Goal: Transaction & Acquisition: Purchase product/service

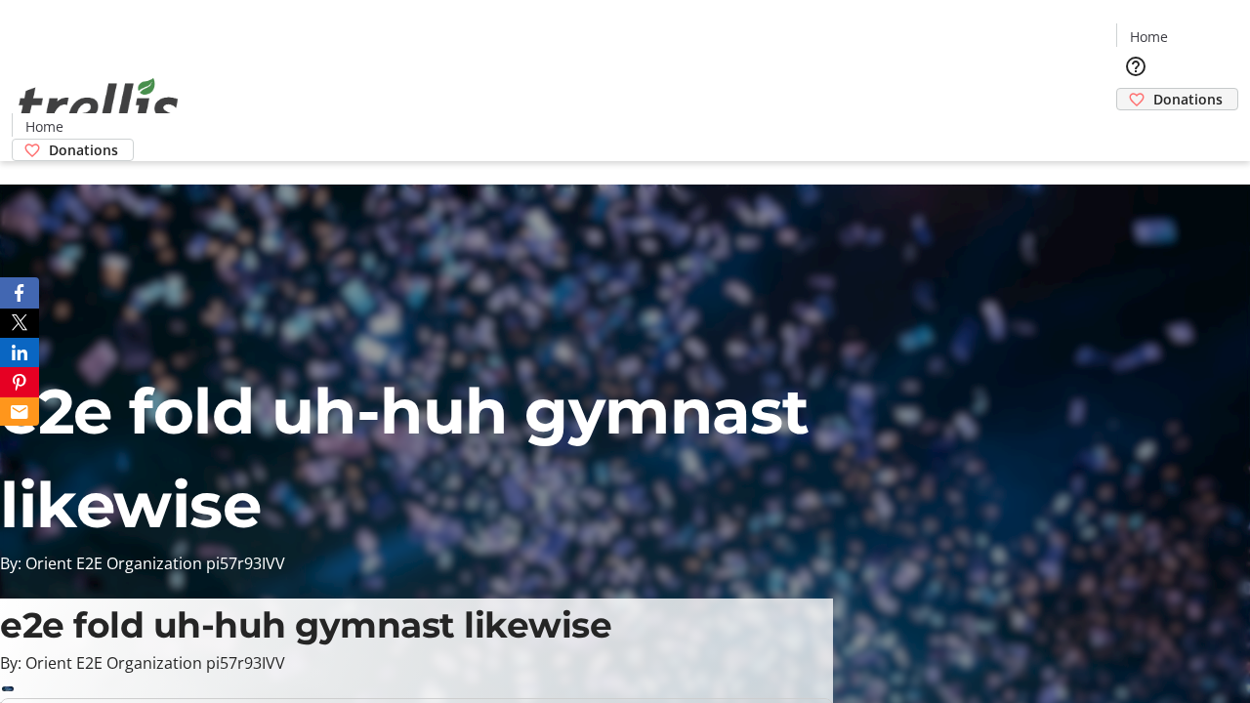
click at [1153, 89] on span "Donations" at bounding box center [1187, 99] width 69 height 21
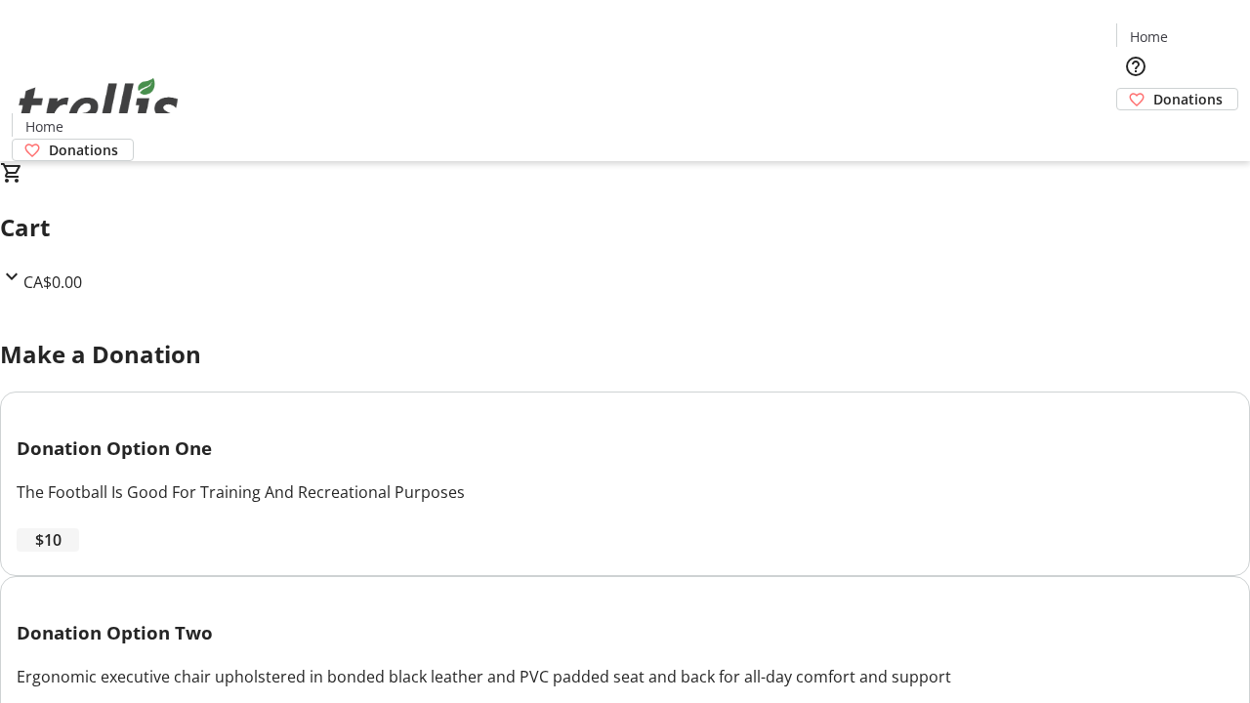
click at [62, 552] on span "$10" at bounding box center [48, 539] width 26 height 23
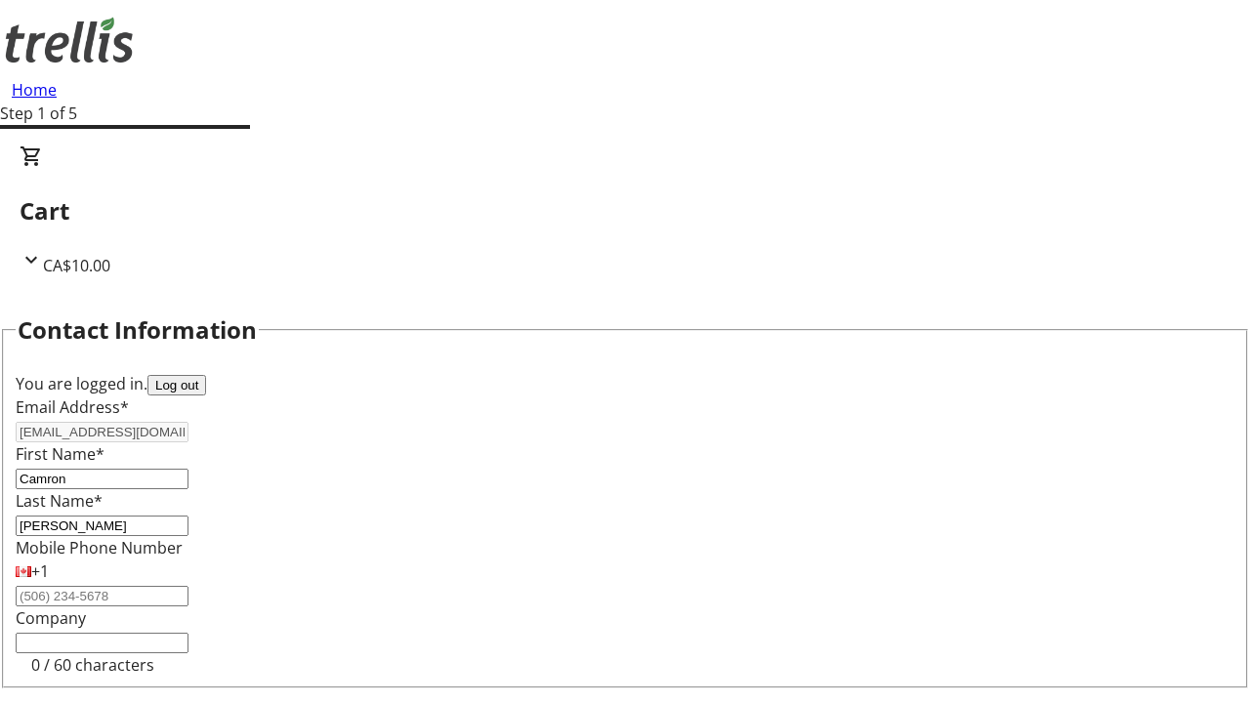
select select "CA"
type input "[STREET_ADDRESS][PERSON_NAME]"
type input "Kelowna"
select select "BC"
type input "Kelowna"
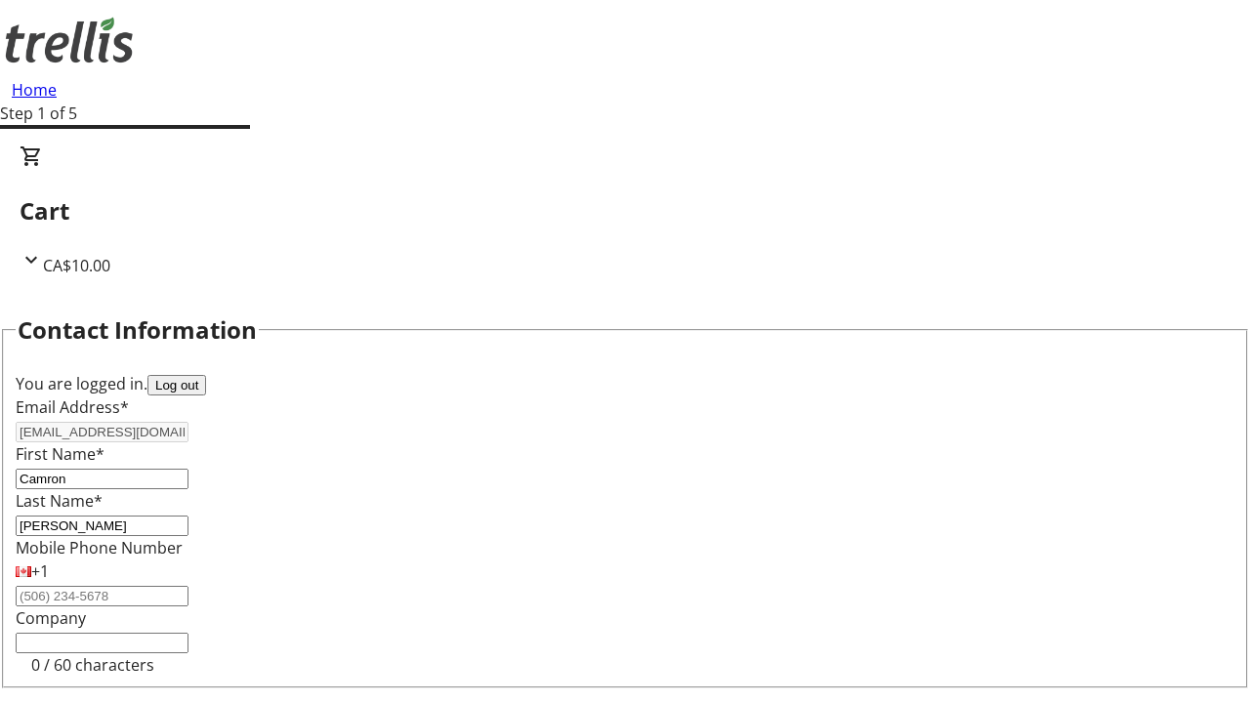
type input "V1Y 0C2"
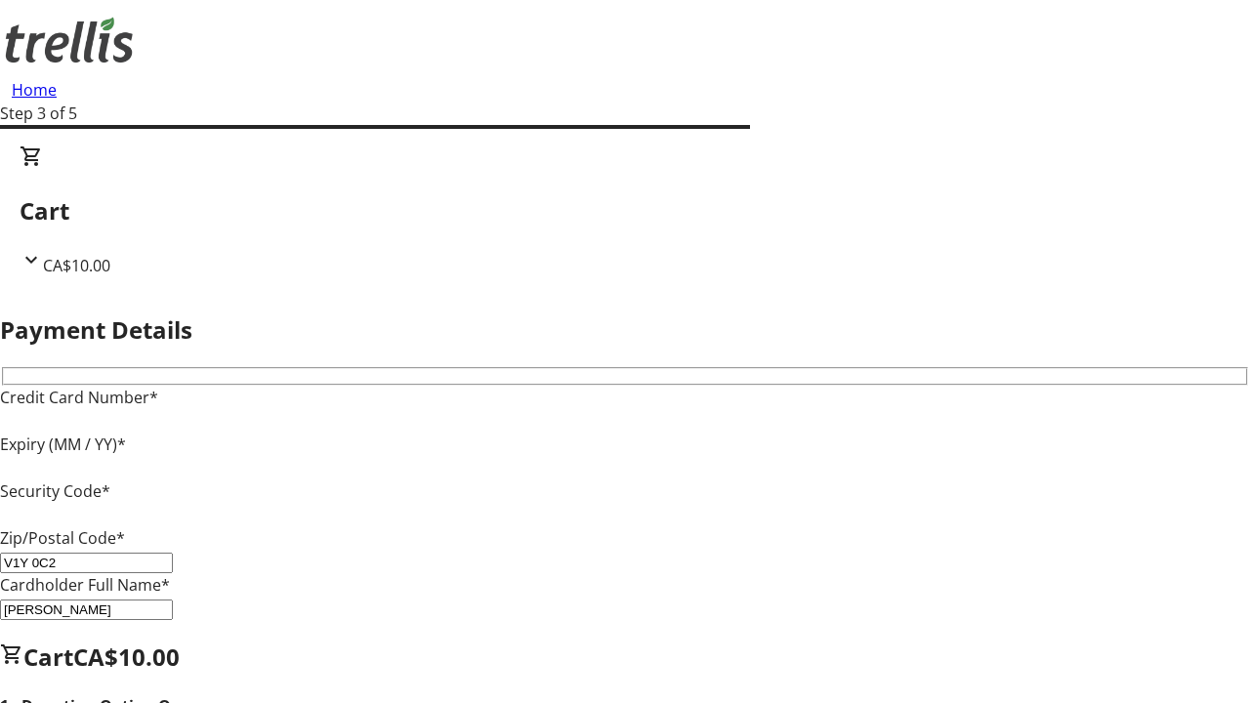
type input "V1Y 0C2"
